Goal: Communication & Community: Answer question/provide support

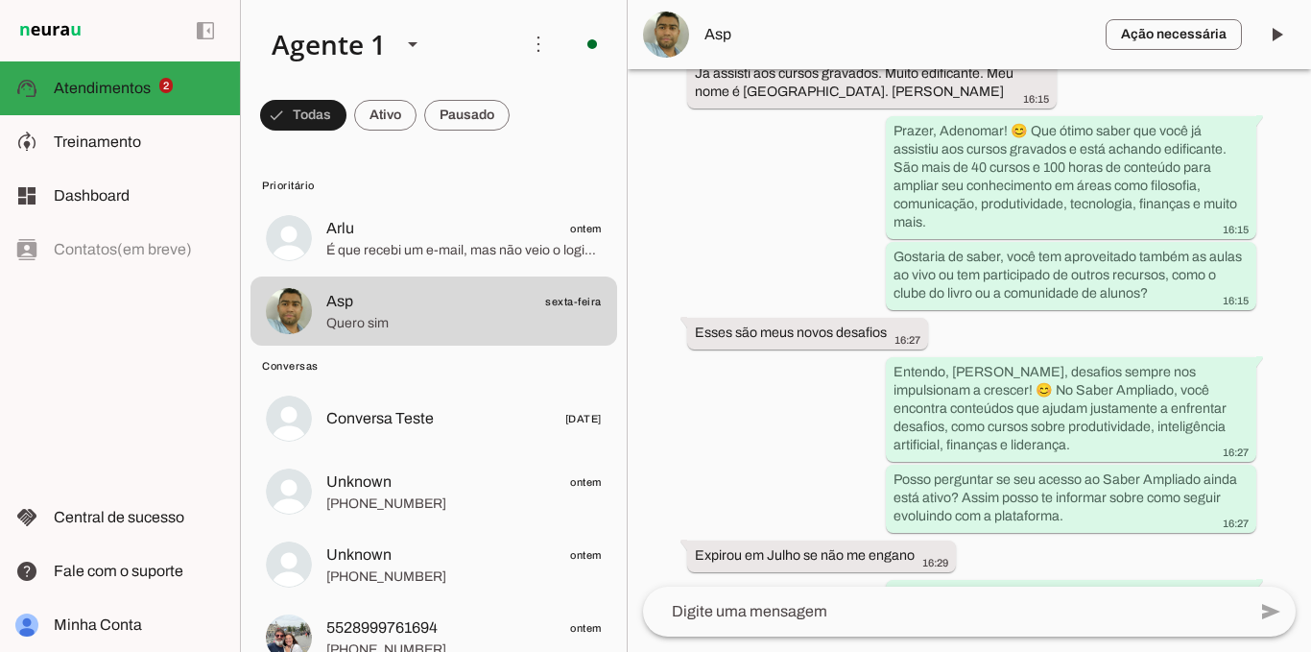
scroll to position [179, 0]
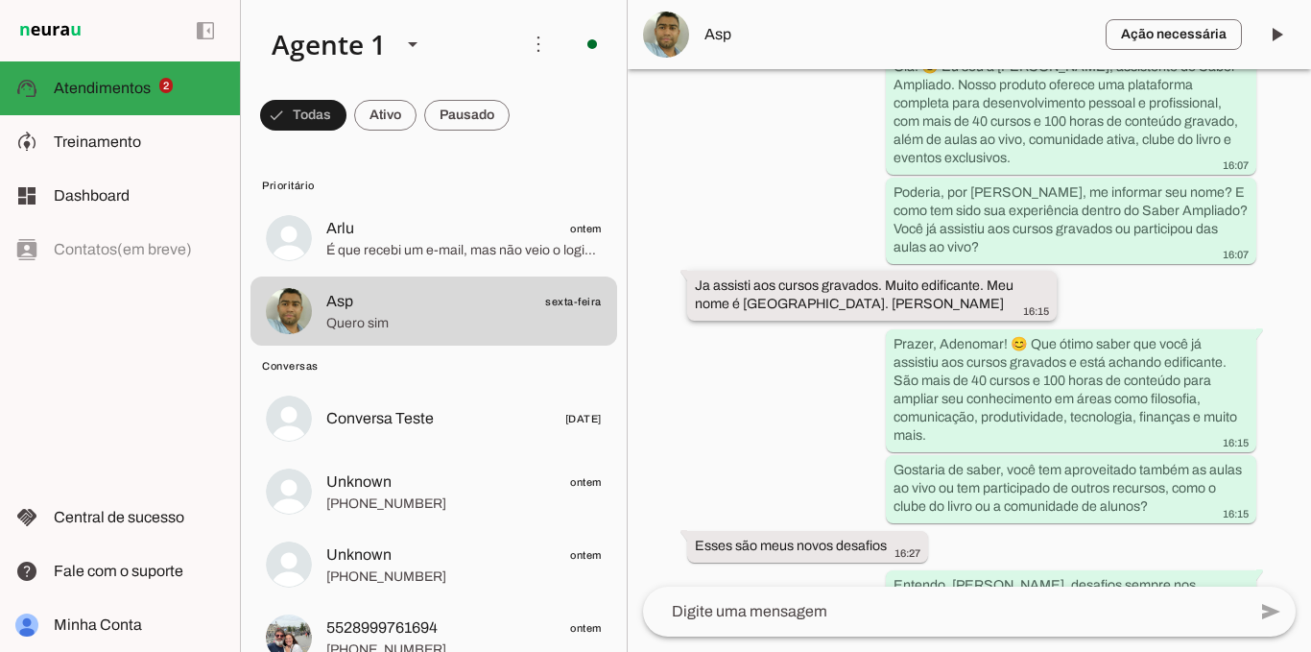
drag, startPoint x: 739, startPoint y: 302, endPoint x: 806, endPoint y: 309, distance: 67.5
click at [0, 0] on slot "Ja assisti aos cursos gravados. Muito edificante. Meu nome é [GEOGRAPHIC_DATA].…" at bounding box center [0, 0] width 0 height 0
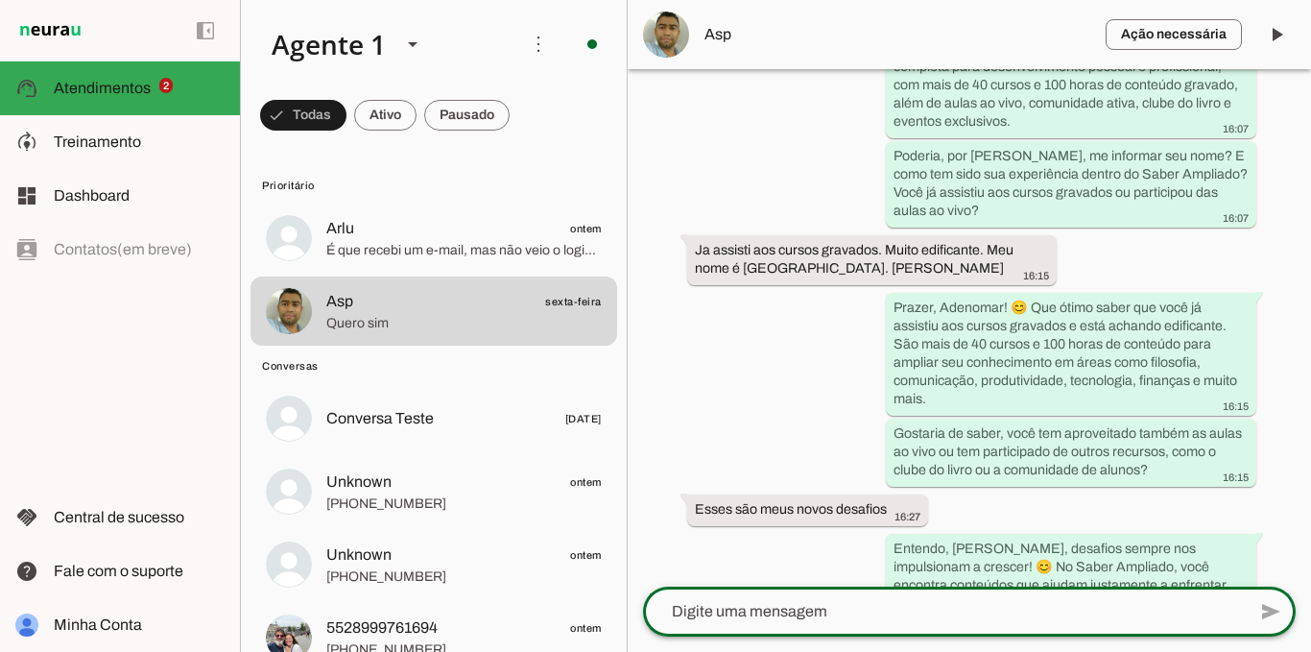
click at [830, 614] on textarea at bounding box center [944, 611] width 603 height 23
paste textarea "Adenomar"
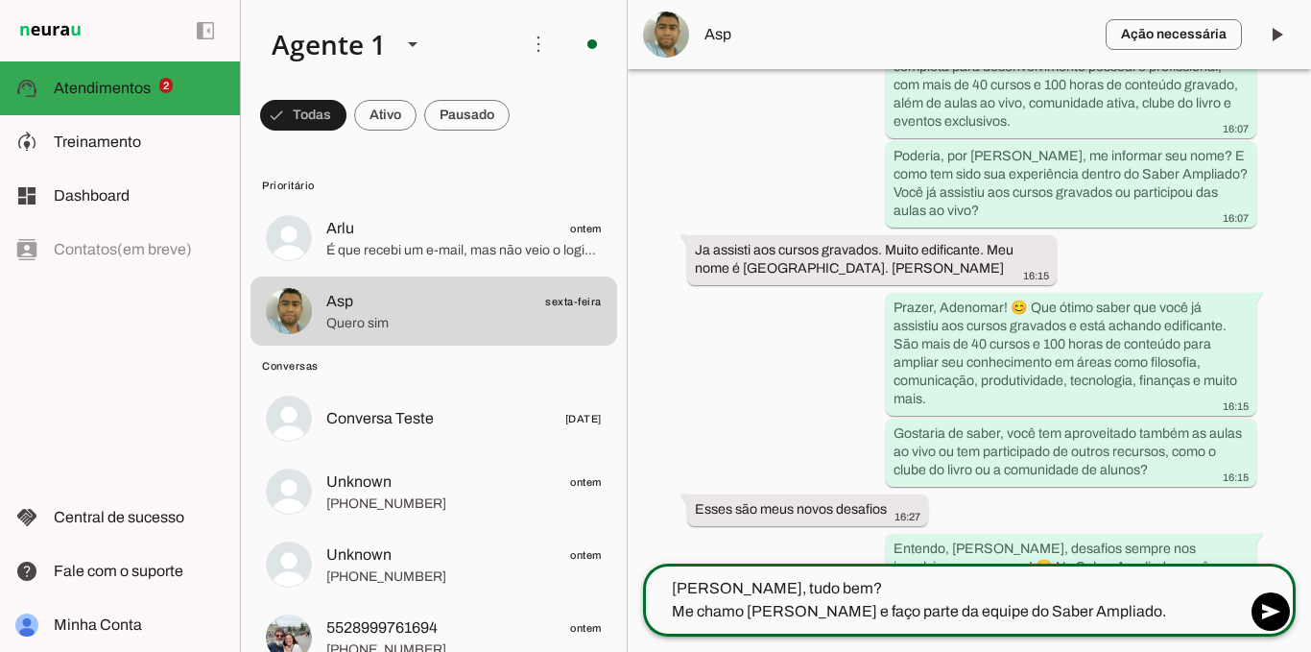
type textarea "[PERSON_NAME], tudo bem? Me chamo [PERSON_NAME] e faço parte da equipe do Saber…"
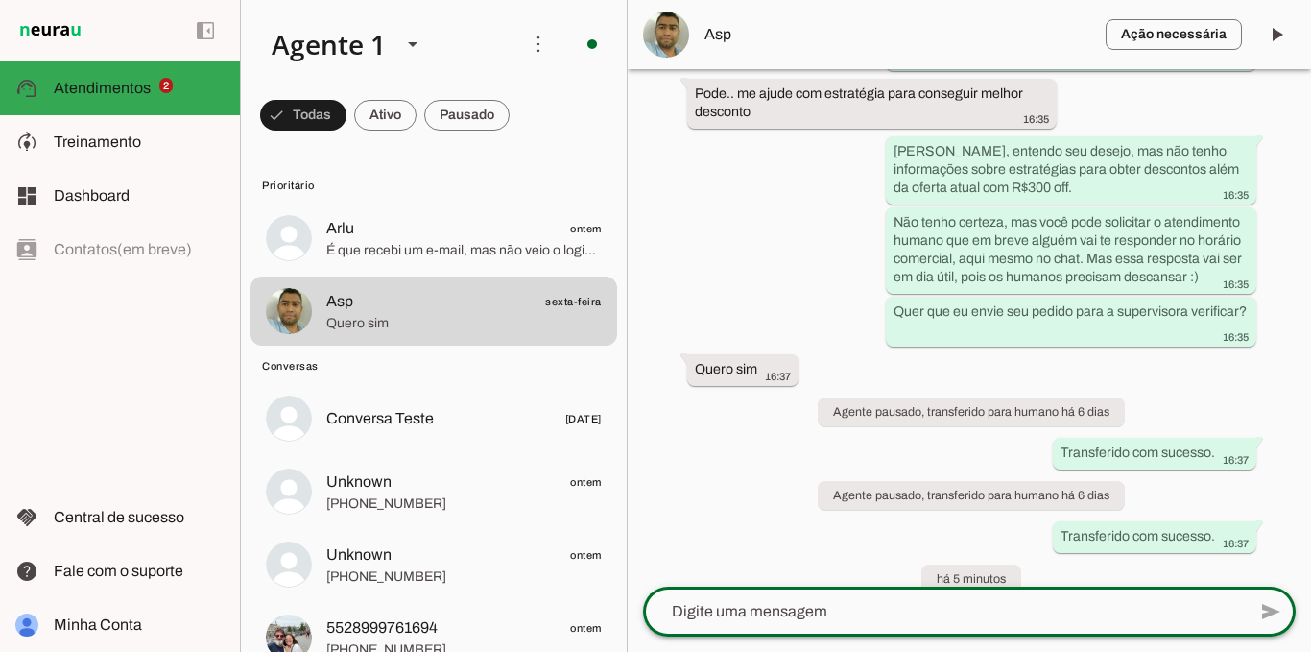
scroll to position [2174, 0]
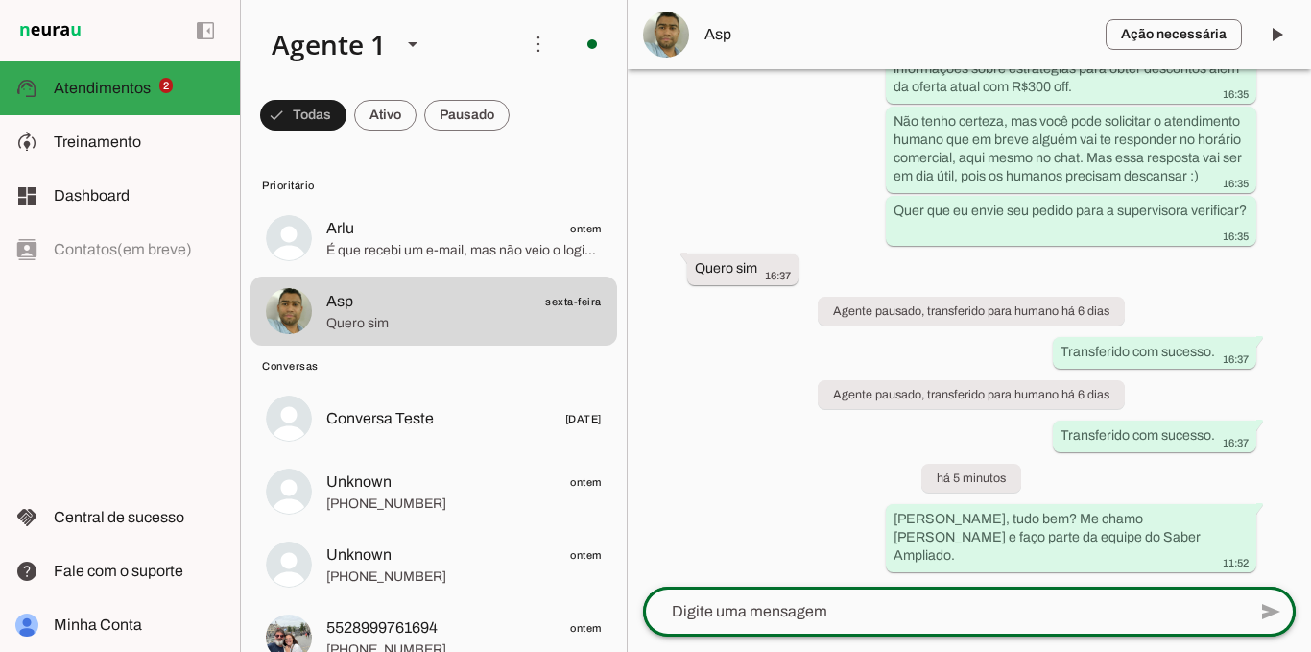
click at [1053, 599] on div at bounding box center [944, 611] width 603 height 50
click at [1052, 601] on textarea at bounding box center [944, 611] width 603 height 23
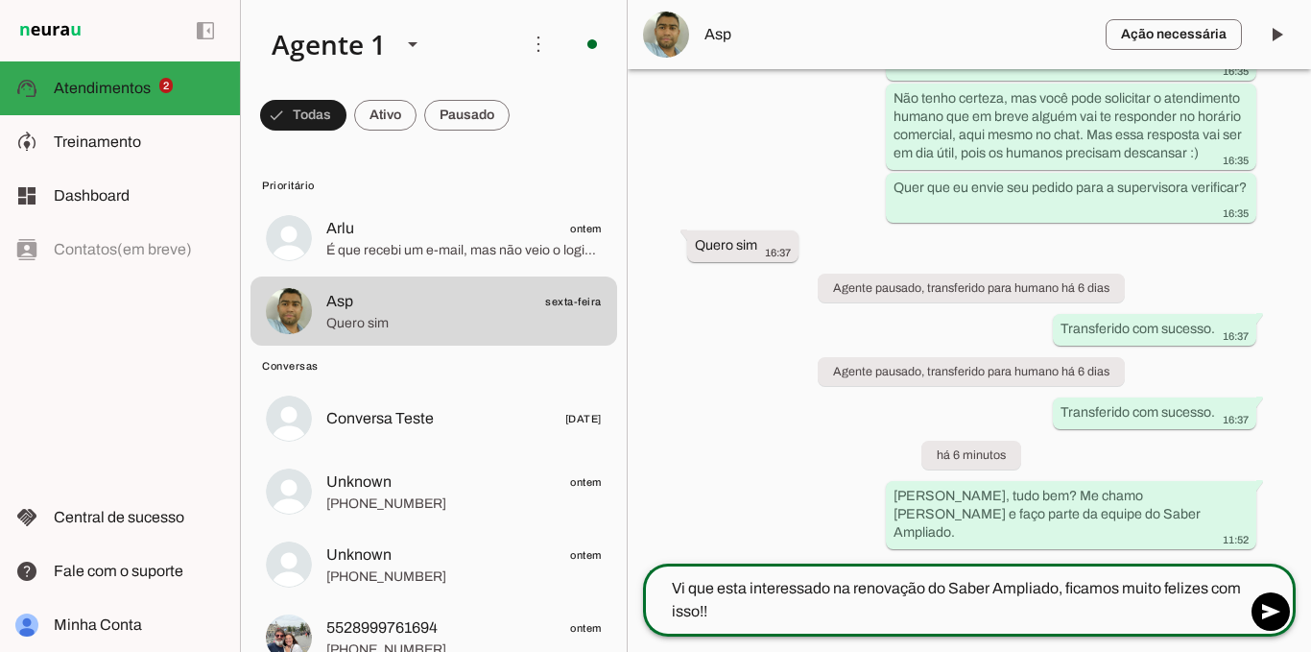
type textarea "Vi que esta interessado na renovação do Saber Ampliado, ficamos muito felizes c…"
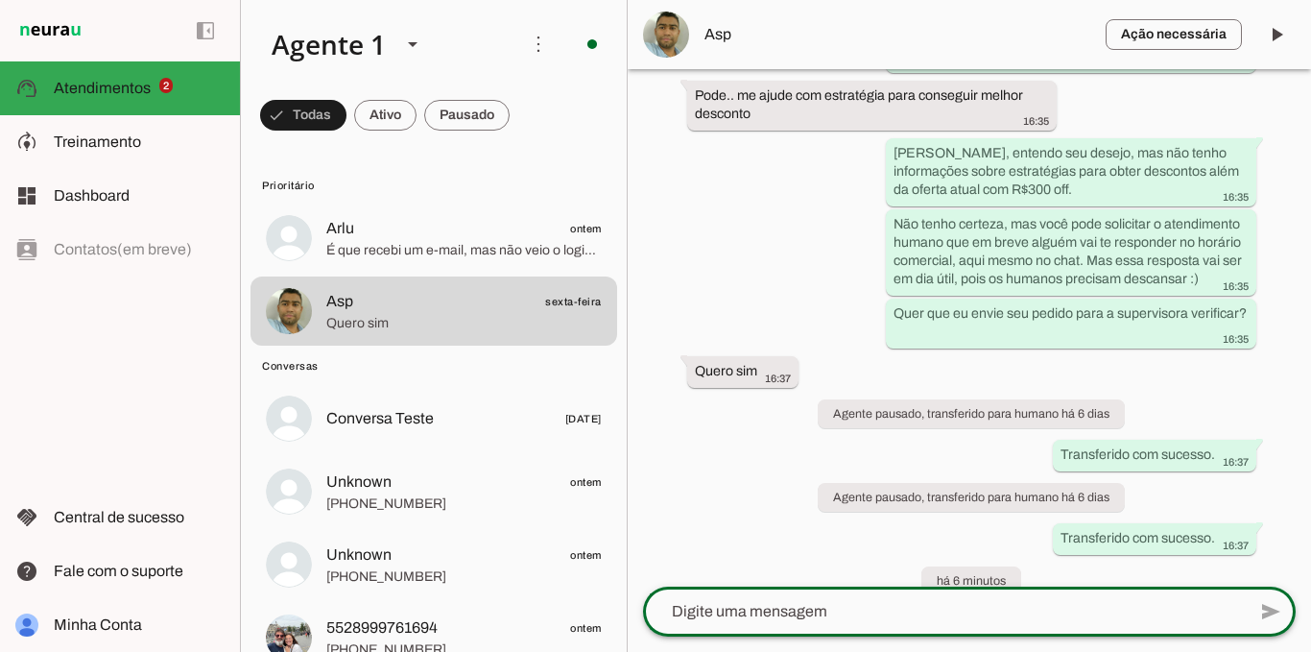
scroll to position [2226, 0]
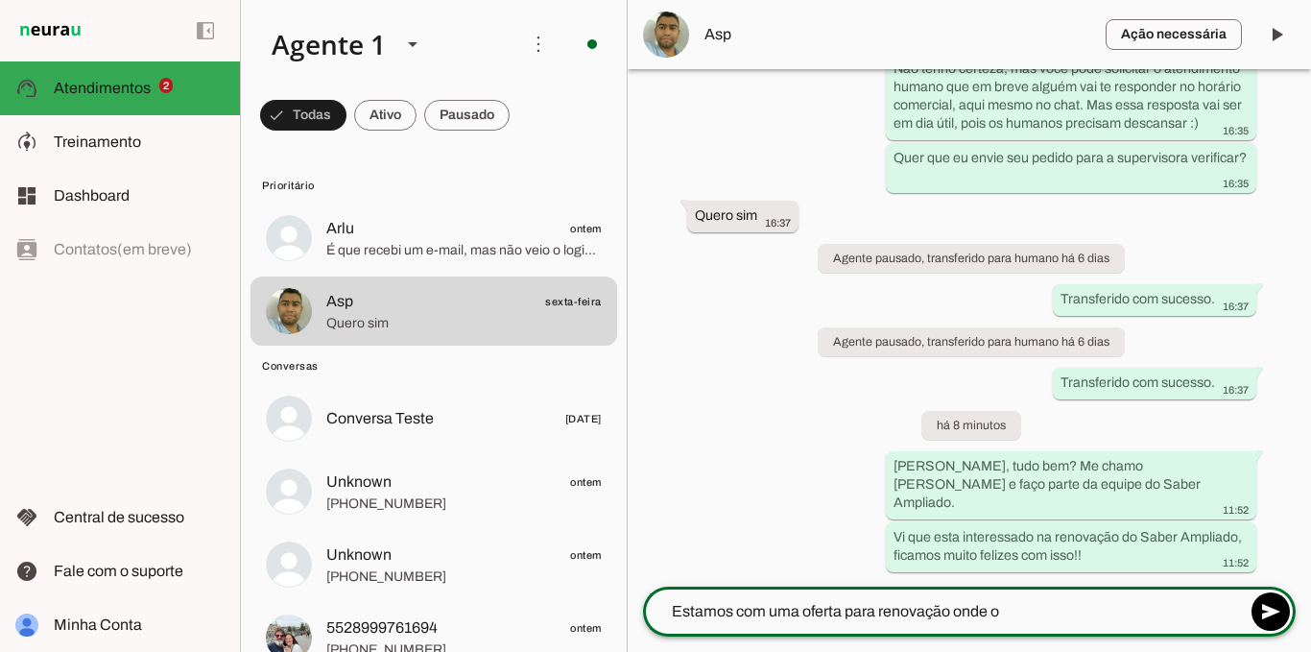
type textarea "Estamos com uma oferta para renovação onde o"
type md-outlined-text-field "Estamos com uma oferta para renovação onde o"
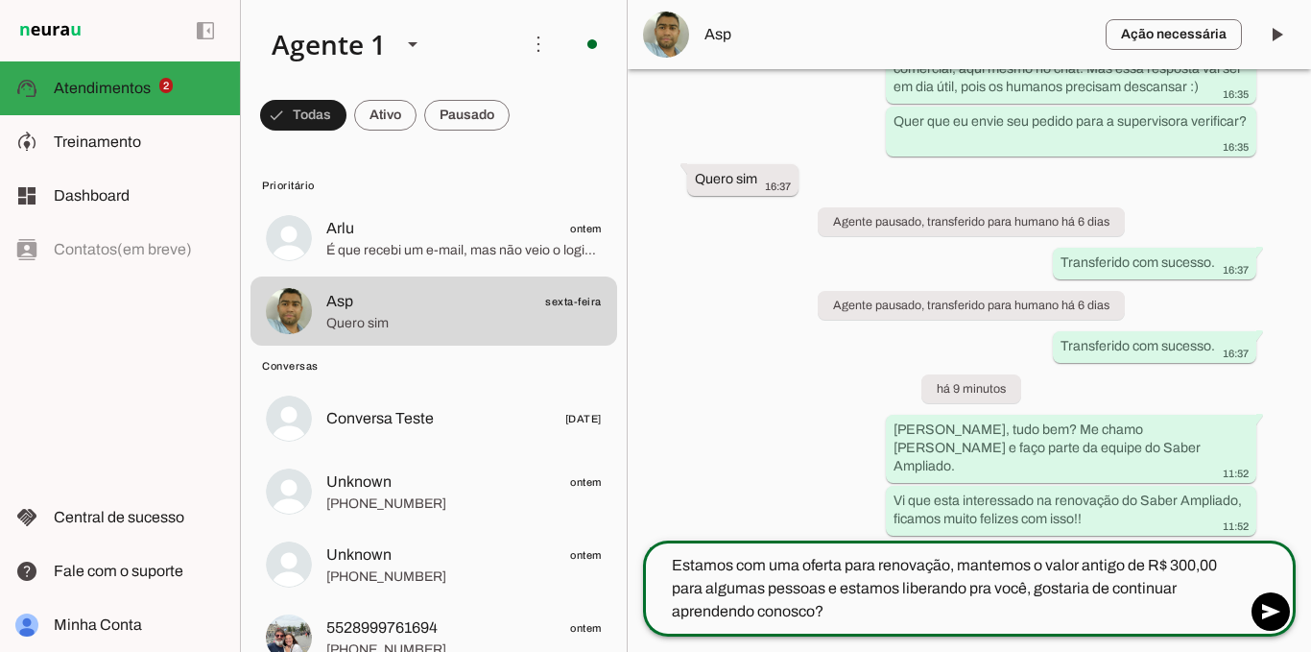
type textarea "Estamos com uma oferta para renovação, mantemos o valor antigo de R$ 300,00 par…"
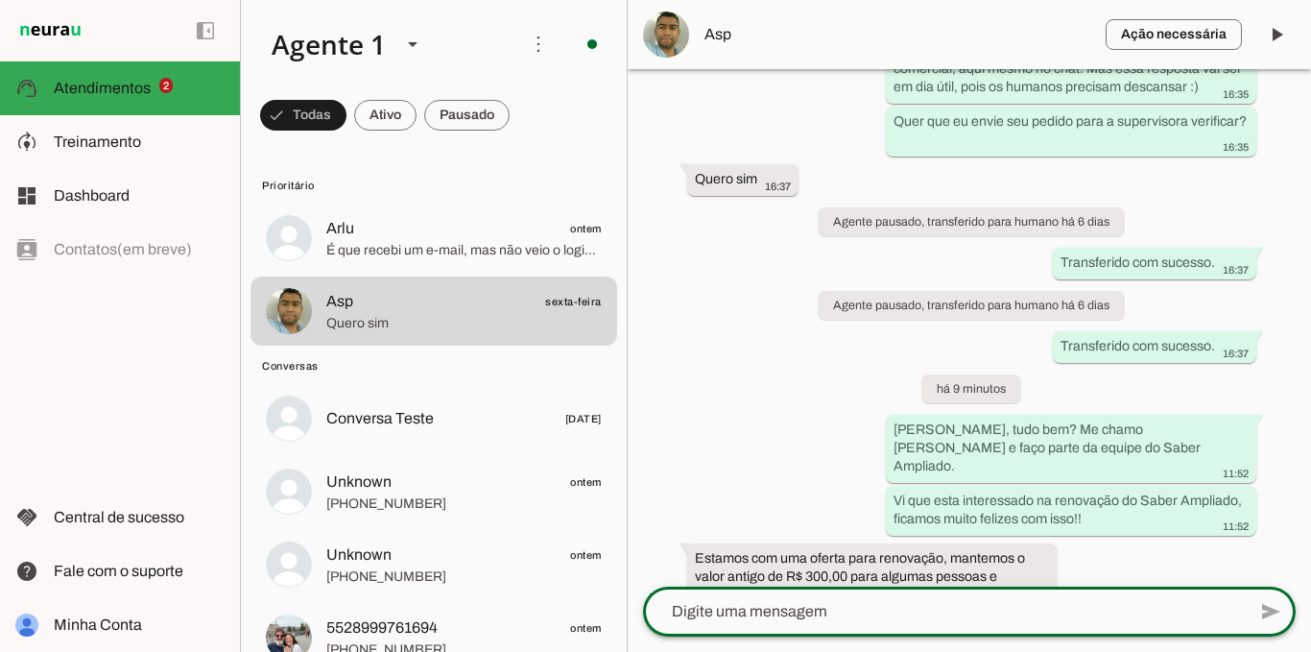
scroll to position [2320, 0]
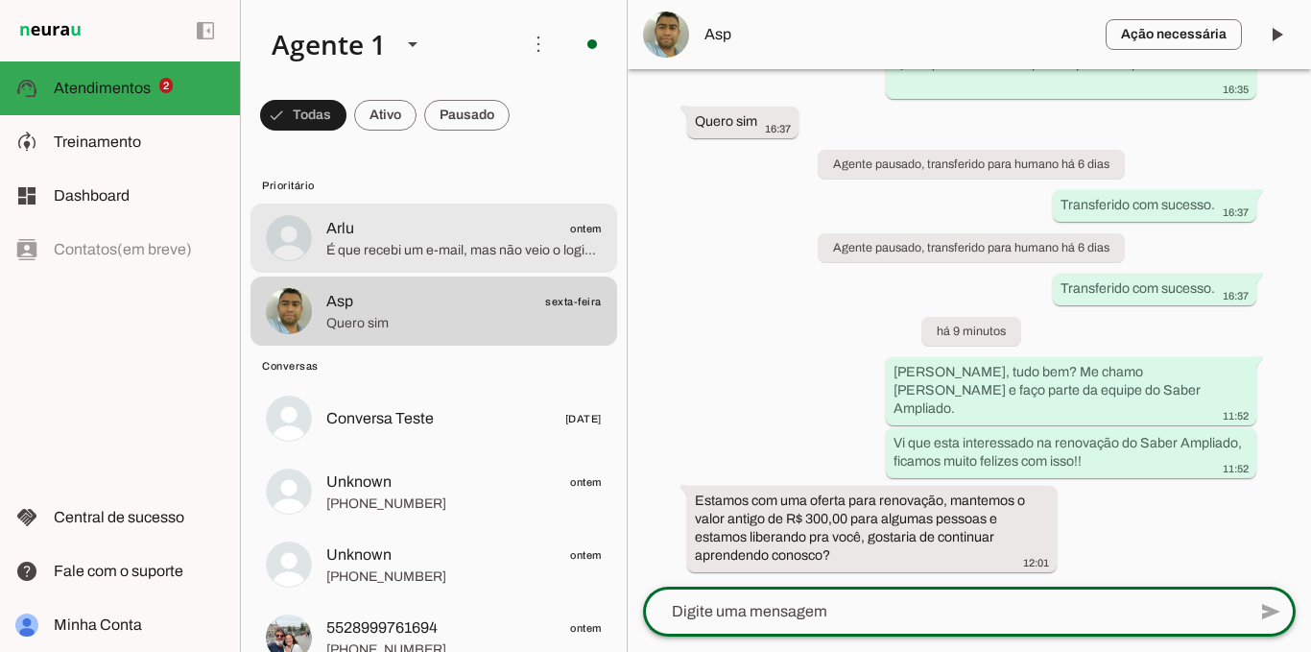
click at [407, 246] on span "É que recebi um e-mail, mas não veio o login e senha" at bounding box center [463, 250] width 275 height 19
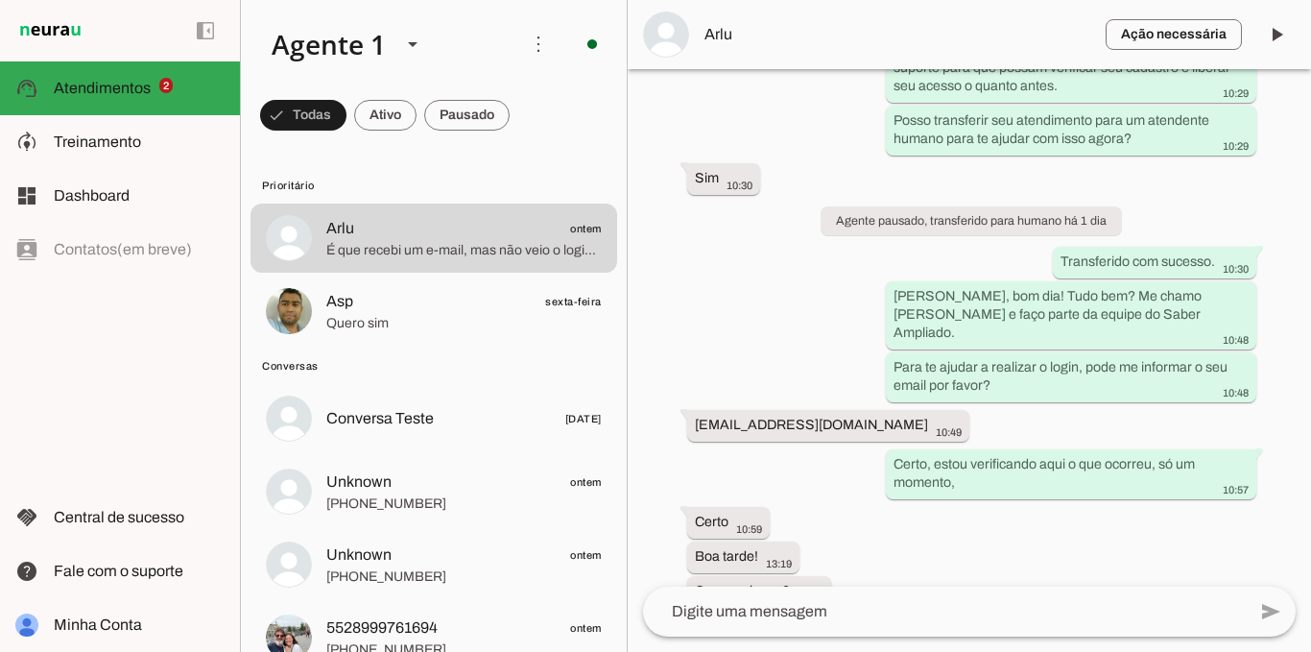
scroll to position [1526, 0]
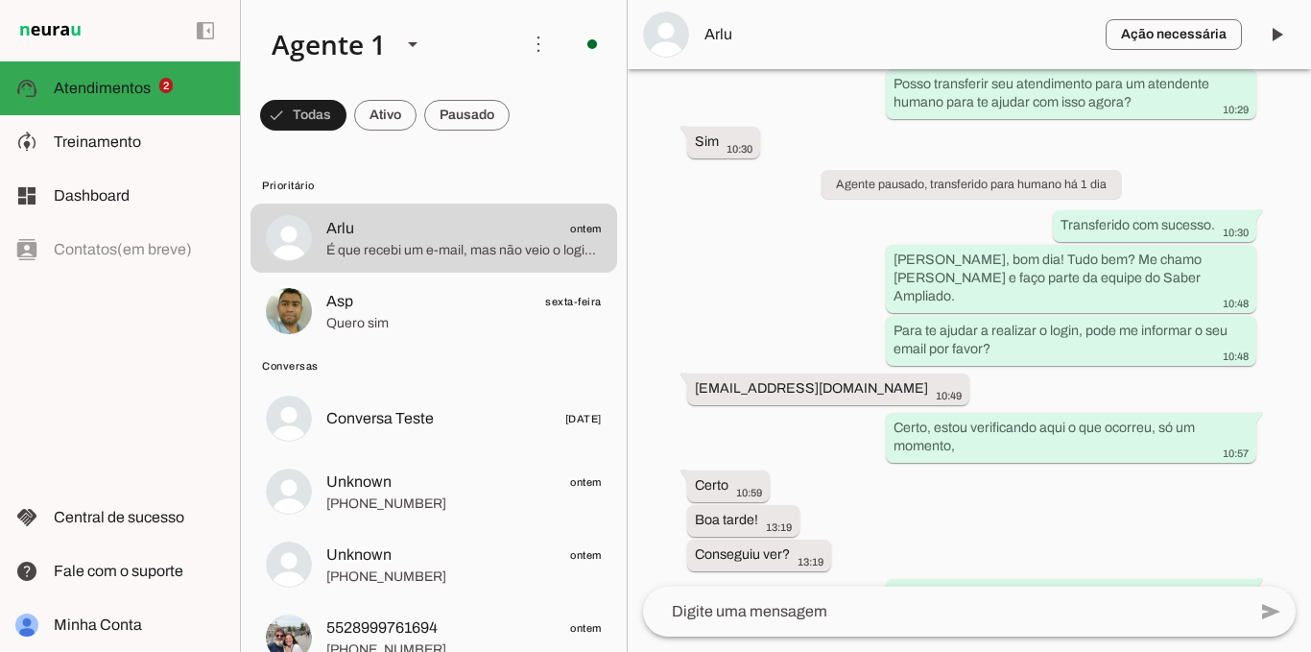
drag, startPoint x: 723, startPoint y: 387, endPoint x: 839, endPoint y: 460, distance: 137.1
click at [830, 392] on whatsapp-message-bubble "[EMAIL_ADDRESS][DOMAIN_NAME] 10:49" at bounding box center [828, 389] width 282 height 32
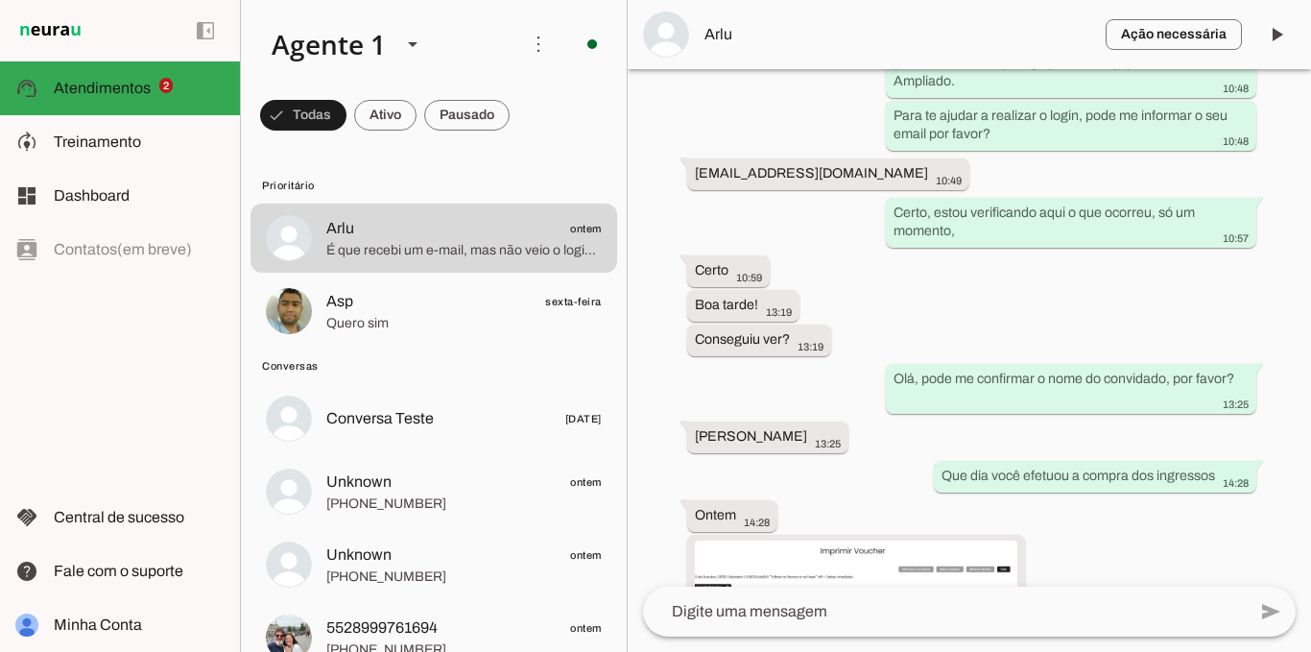
scroll to position [1777, 0]
